Goal: Task Accomplishment & Management: Manage account settings

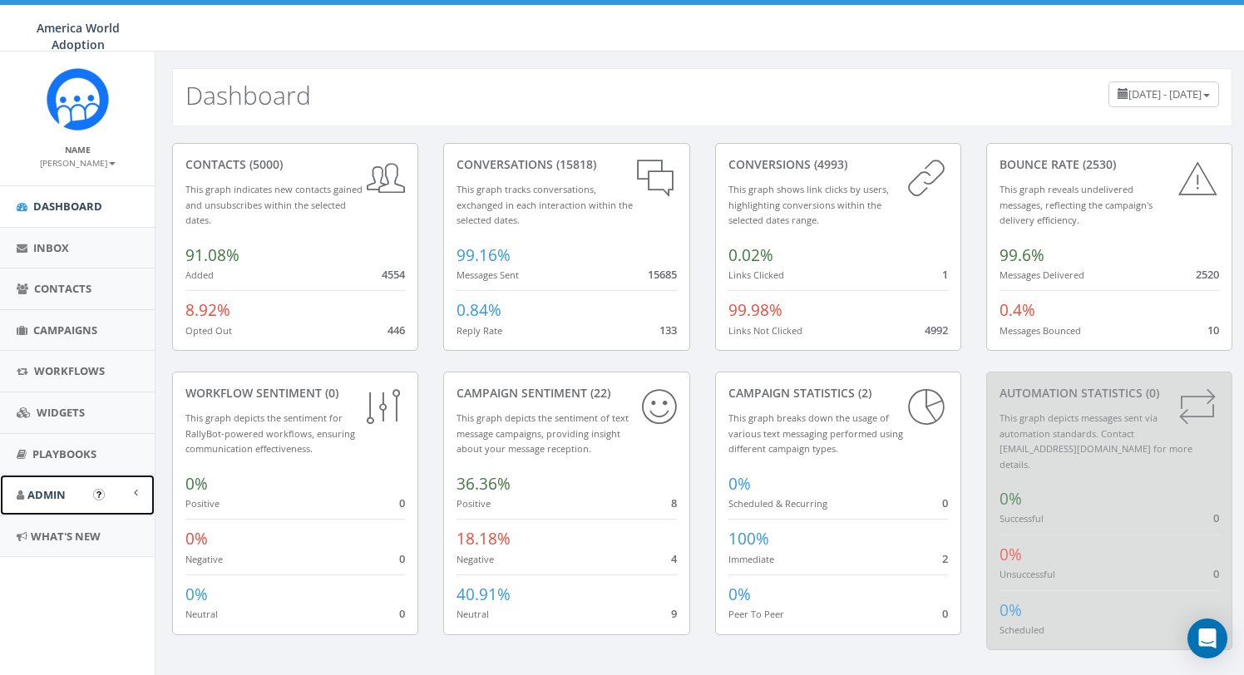
click at [69, 497] on link "Admin" at bounding box center [77, 495] width 155 height 41
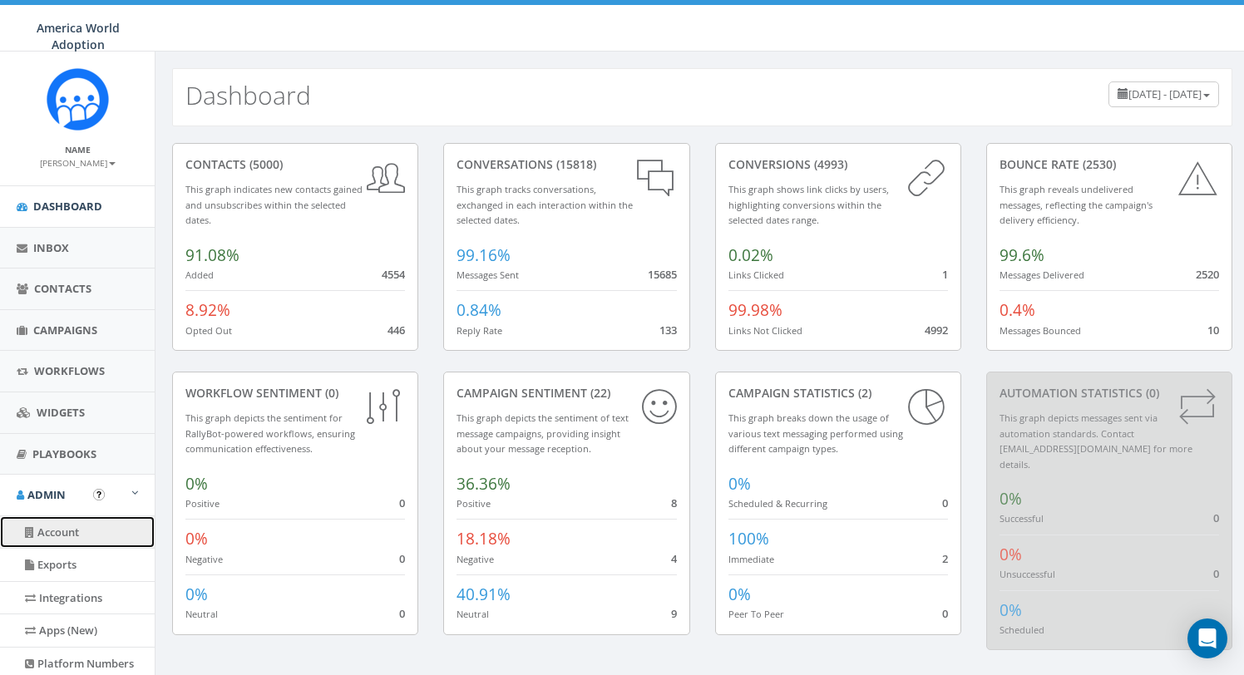
click at [64, 535] on link "Account" at bounding box center [77, 532] width 155 height 32
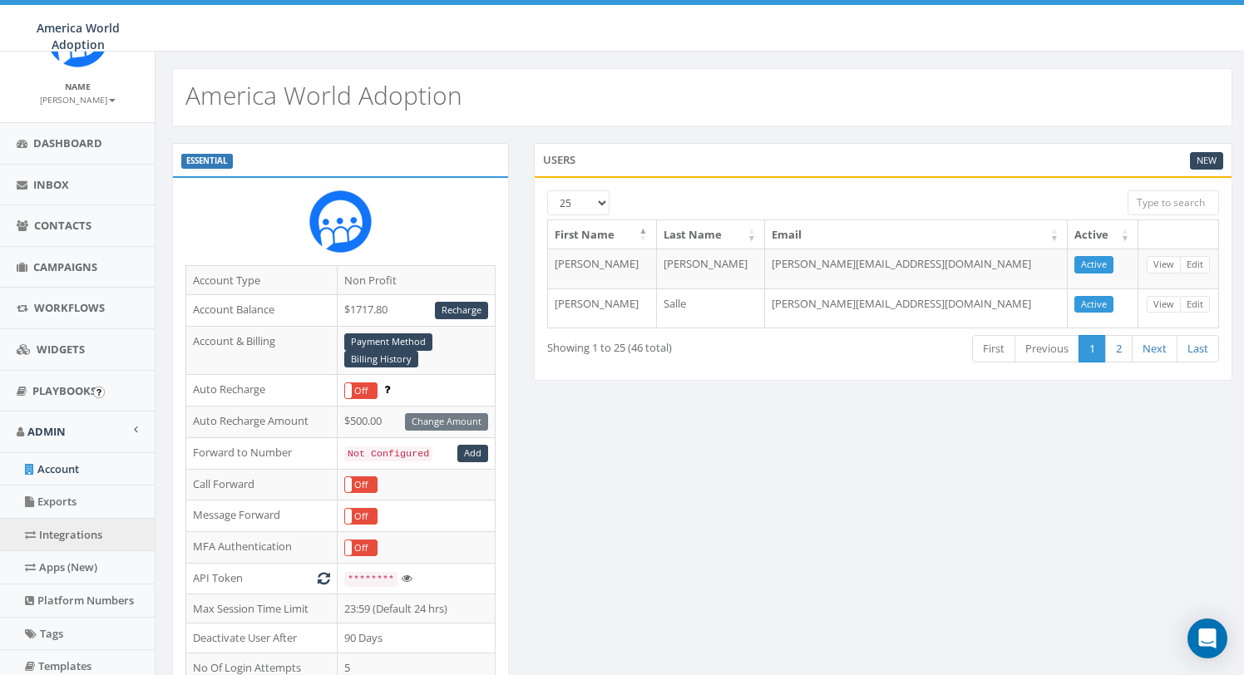
scroll to position [108, 0]
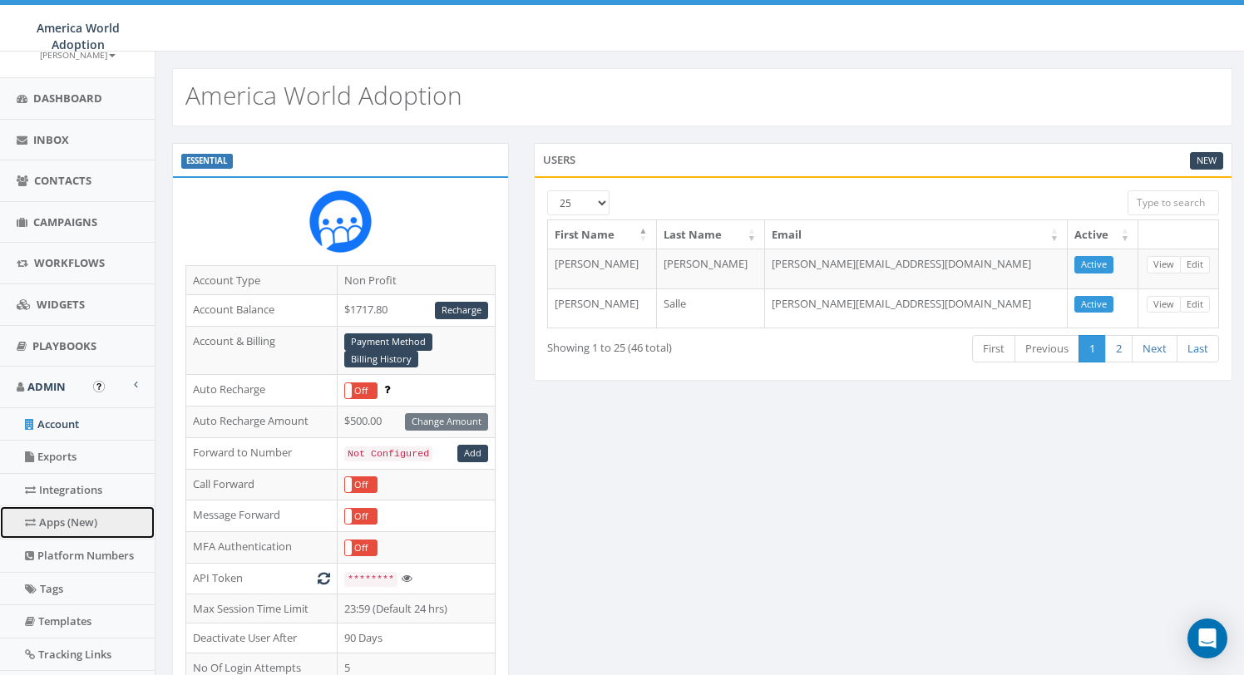
click at [74, 518] on link "Apps (New)" at bounding box center [77, 522] width 155 height 32
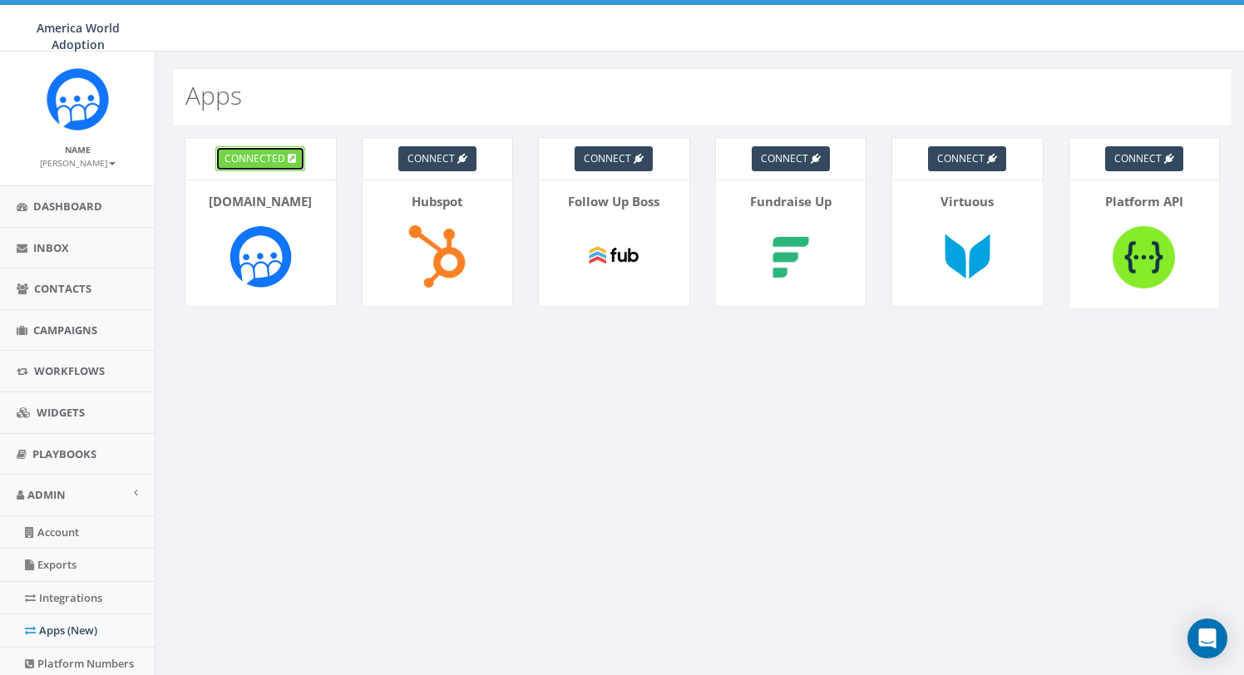
drag, startPoint x: 282, startPoint y: 165, endPoint x: 282, endPoint y: 214, distance: 49.0
click at [282, 165] on span "connected" at bounding box center [254, 158] width 61 height 14
drag, startPoint x: 41, startPoint y: 32, endPoint x: 125, endPoint y: 39, distance: 84.3
click at [125, 39] on div "America World Adoption" at bounding box center [75, 28] width 150 height 47
click at [58, 44] on span "America World Adoption" at bounding box center [78, 36] width 83 height 32
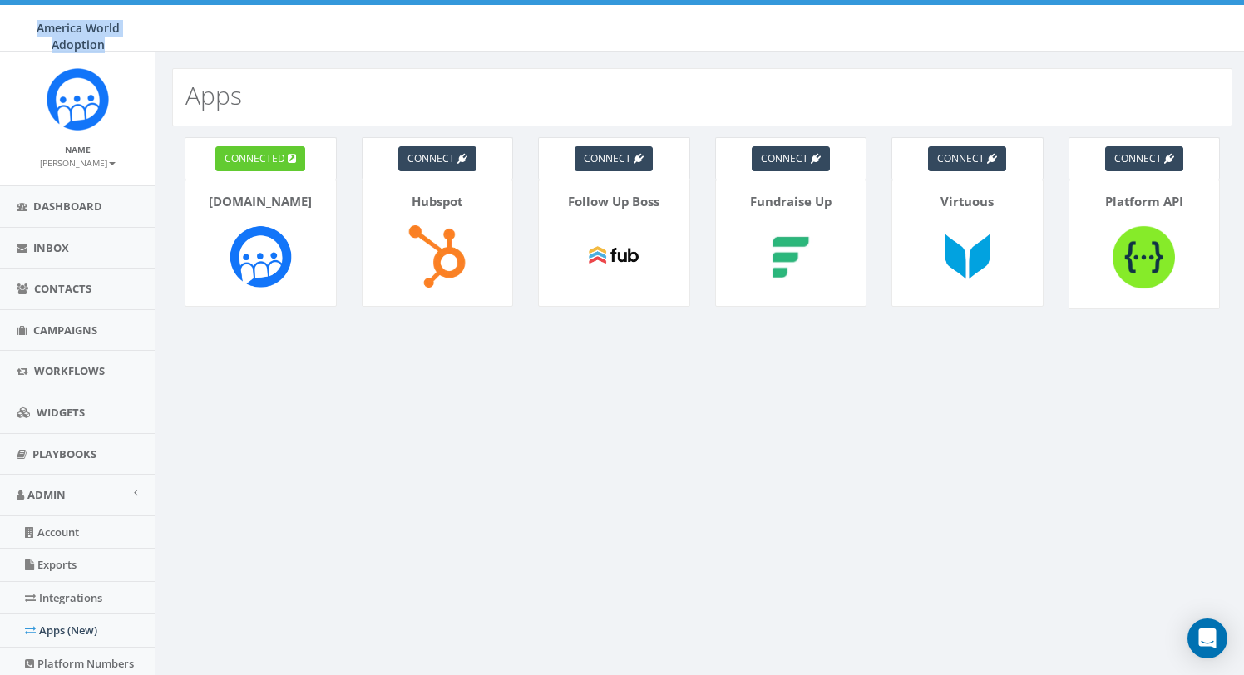
drag, startPoint x: 37, startPoint y: 33, endPoint x: 151, endPoint y: 67, distance: 118.9
click at [115, 42] on div "America World Adoption" at bounding box center [75, 28] width 150 height 47
copy span "America World Adoption"
